Goal: Transaction & Acquisition: Purchase product/service

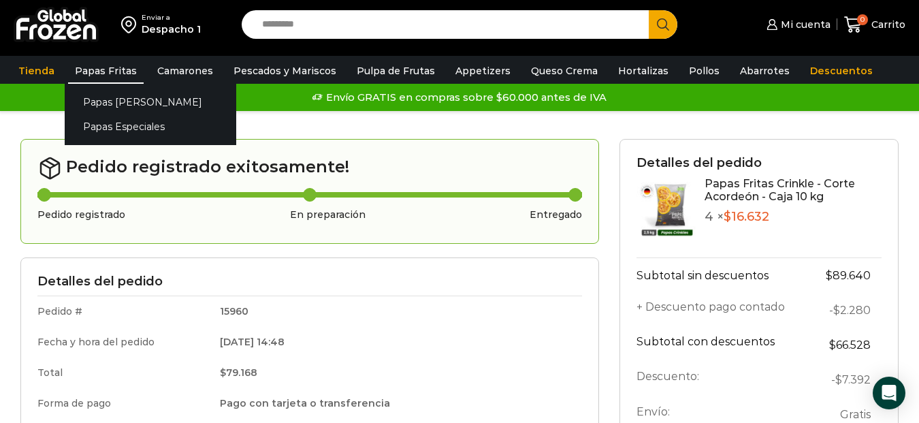
click at [100, 71] on link "Papas Fritas" at bounding box center [106, 71] width 76 height 26
click at [118, 123] on link "Papas Especiales" at bounding box center [151, 126] width 172 height 25
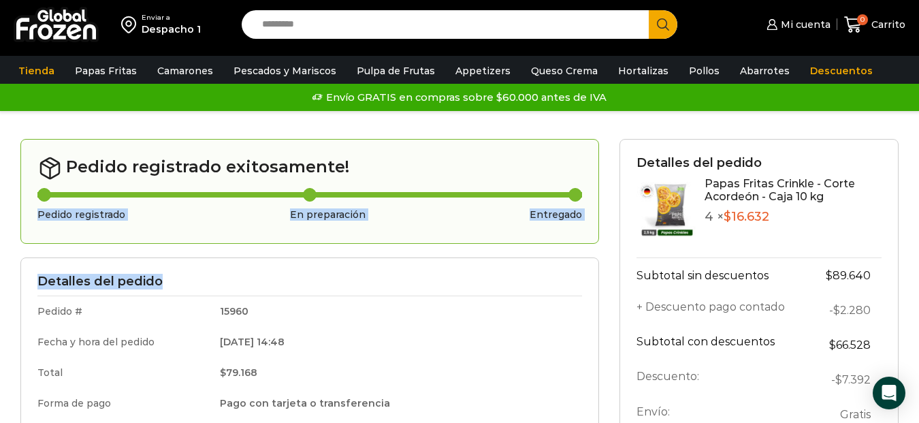
drag, startPoint x: 413, startPoint y: 274, endPoint x: 432, endPoint y: 368, distance: 95.8
click at [421, 295] on div "Pedido registrado exitosamente! Pedido registrado En preparación Entregado Deta…" at bounding box center [309, 417] width 599 height 557
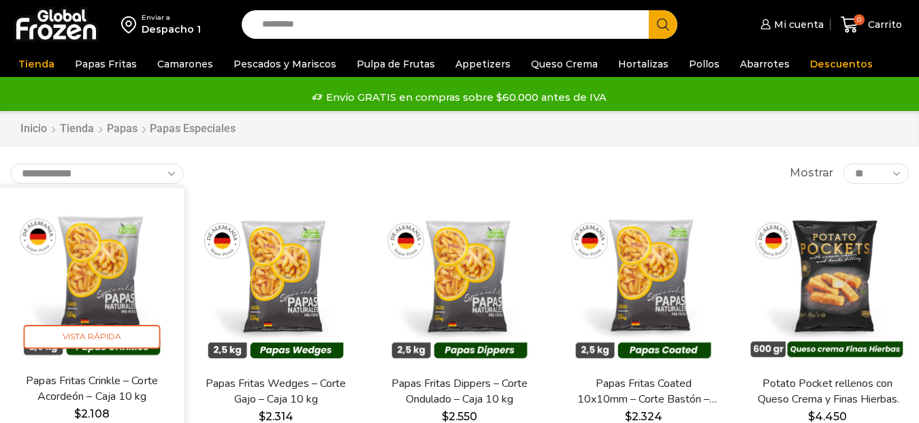
click at [99, 272] on img at bounding box center [92, 279] width 165 height 165
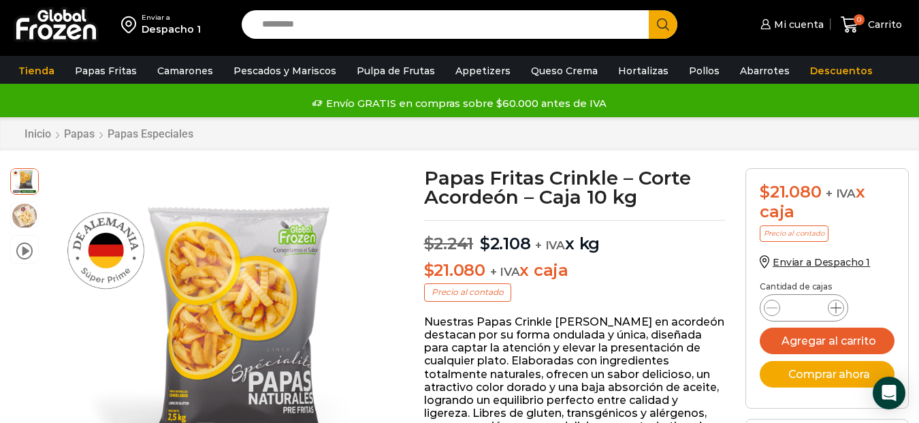
click at [837, 314] on span at bounding box center [836, 308] width 16 height 16
click at [837, 309] on icon at bounding box center [835, 307] width 11 height 11
type input "*"
click at [834, 343] on button "Agregar al carrito" at bounding box center [827, 340] width 135 height 27
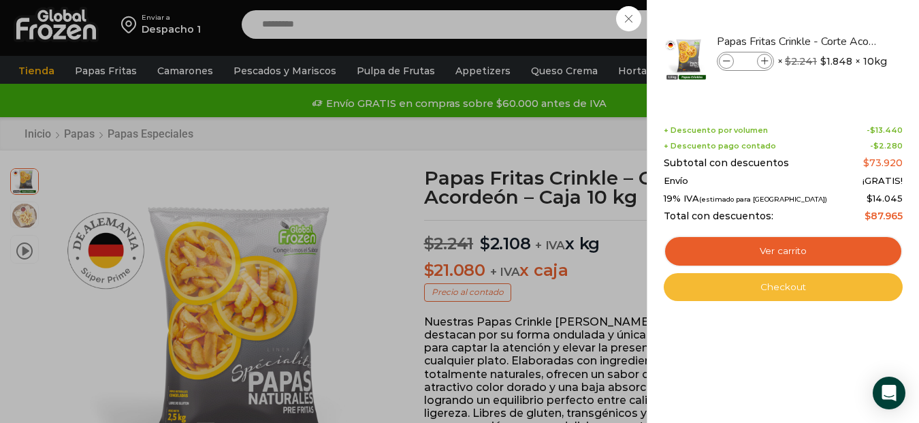
click at [808, 288] on link "Checkout" at bounding box center [783, 287] width 239 height 29
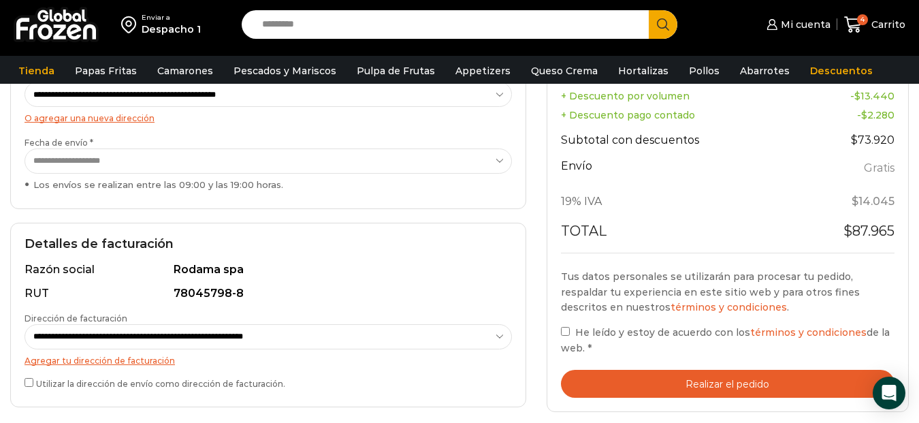
scroll to position [272, 0]
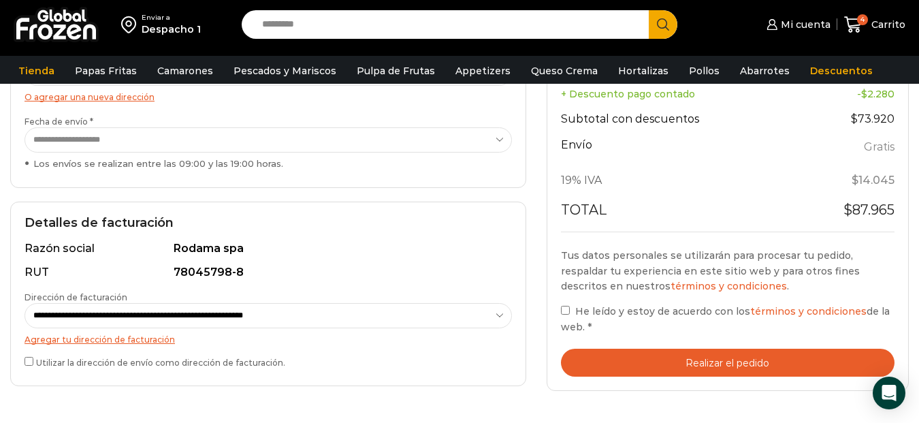
click at [732, 368] on button "Realizar el pedido" at bounding box center [728, 363] width 334 height 28
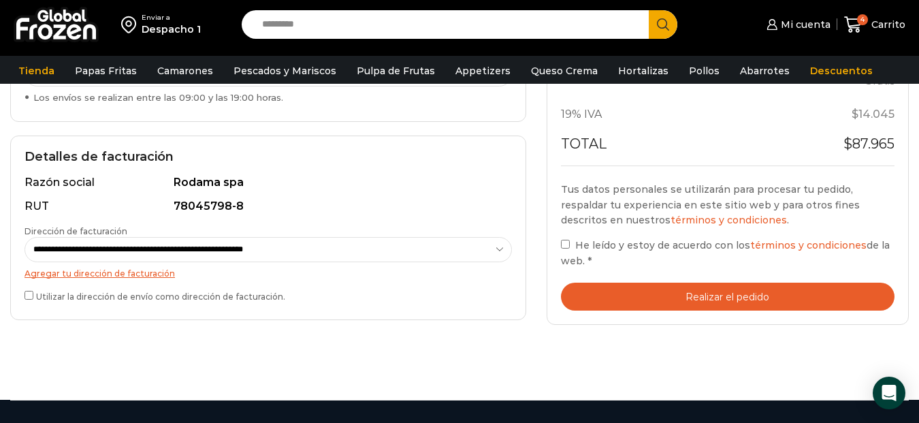
scroll to position [340, 0]
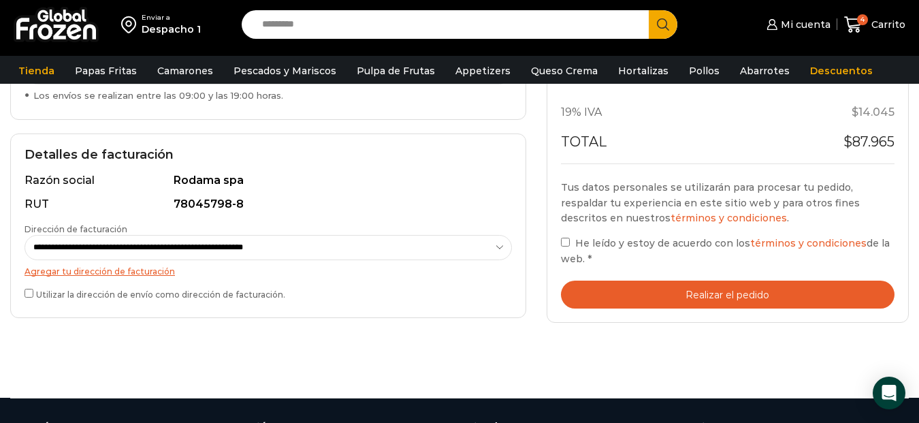
click at [746, 299] on button "Realizar el pedido" at bounding box center [728, 294] width 334 height 28
